Goal: Navigation & Orientation: Find specific page/section

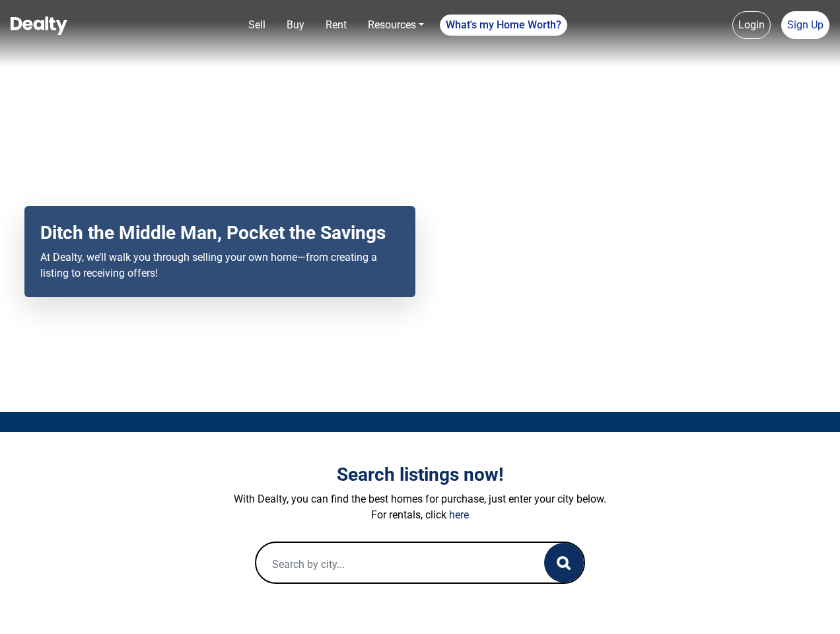
click at [420, 317] on div "Your browser does not support the video tag. Ditch the Middle Man, Pocket the S…" at bounding box center [420, 206] width 840 height 412
click at [257, 25] on link "Sell" at bounding box center [257, 25] width 28 height 26
click at [295, 25] on link "Buy" at bounding box center [295, 25] width 28 height 26
click at [336, 25] on nav "Sell Buy Rent Resources Loan Calculator Loan Options Find an agent What's my Ho…" at bounding box center [420, 33] width 840 height 66
click at [396, 25] on nav "Sell Buy Rent Resources Loan Calculator Loan Options Find an agent What's my Ho…" at bounding box center [420, 33] width 840 height 66
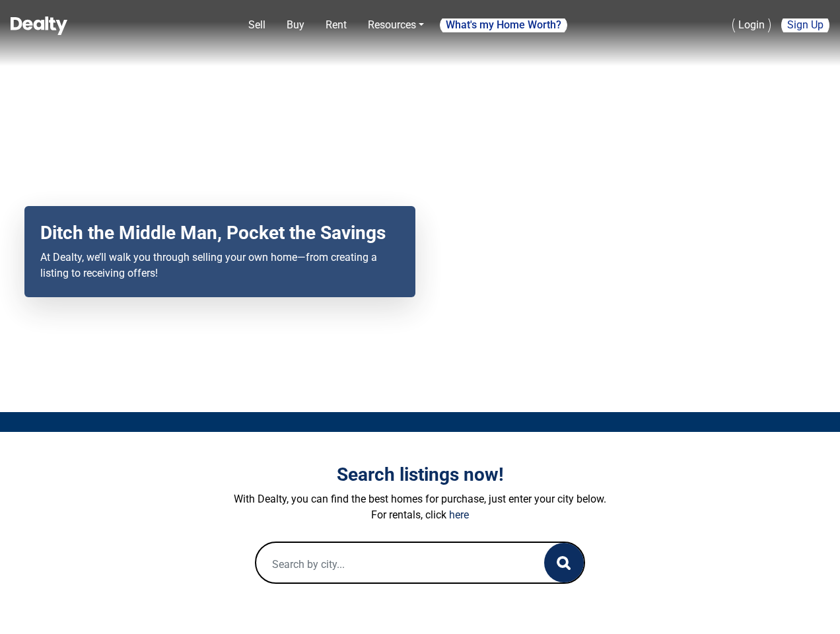
click at [504, 25] on nav "Sell Buy Rent Resources Loan Calculator Loan Options Find an agent What's my Ho…" at bounding box center [420, 33] width 840 height 66
click at [752, 25] on nav "Sell Buy Rent Resources Loan Calculator Loan Options Find an agent What's my Ho…" at bounding box center [420, 33] width 840 height 66
click at [805, 25] on nav "Sell Buy Rent Resources Loan Calculator Loan Options Find an agent What's my Ho…" at bounding box center [420, 33] width 840 height 66
click at [564, 563] on icon "button" at bounding box center [564, 563] width 14 height 14
